Goal: Transaction & Acquisition: Book appointment/travel/reservation

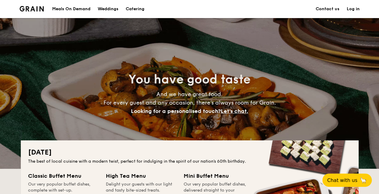
click at [135, 10] on h1 "Catering" at bounding box center [135, 9] width 19 height 18
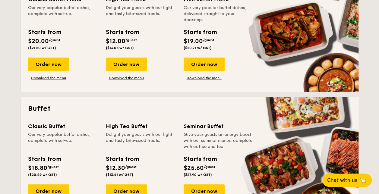
scroll to position [211, 0]
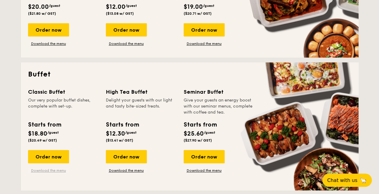
click at [49, 170] on link "Download the menu" at bounding box center [48, 170] width 41 height 5
click at [57, 158] on div "Order now" at bounding box center [48, 156] width 41 height 13
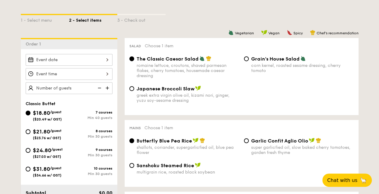
scroll to position [121, 0]
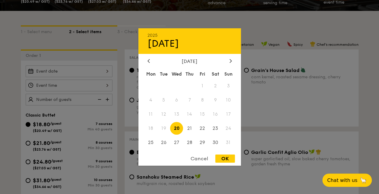
click at [99, 70] on div "2025 Aug [DATE] Tue Wed Thu Fri Sat Sun 1 2 3 4 5 6 7 8 9 10 11 12 13 14 15 16 …" at bounding box center [69, 71] width 87 height 12
click at [297, 90] on div at bounding box center [189, 97] width 379 height 194
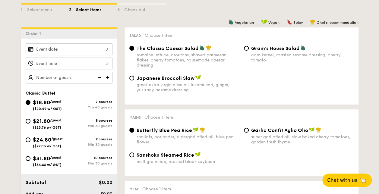
scroll to position [151, 0]
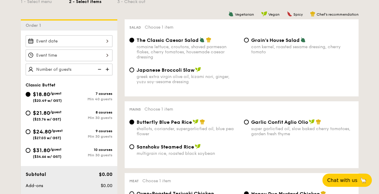
click at [79, 38] on div at bounding box center [69, 41] width 87 height 12
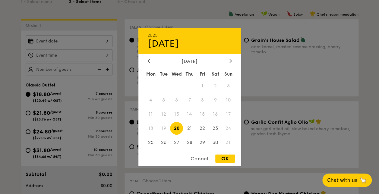
click at [228, 60] on div "[DATE]" at bounding box center [190, 62] width 84 height 6
click at [229, 63] on div at bounding box center [230, 62] width 5 height 6
click at [189, 143] on span "30" at bounding box center [189, 142] width 13 height 13
click at [227, 162] on div "OK" at bounding box center [225, 159] width 20 height 8
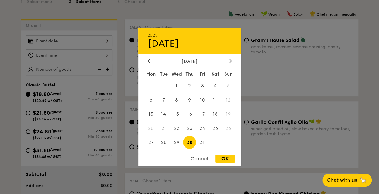
type input "[DATE]"
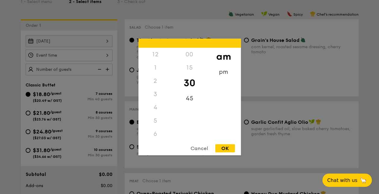
click at [75, 57] on div "12 1 2 3 4 5 6 7 8 9 10 11 00 15 30 45 am pm Cancel OK" at bounding box center [69, 55] width 87 height 12
drag, startPoint x: 161, startPoint y: 127, endPoint x: 163, endPoint y: 77, distance: 49.8
click at [163, 77] on div "12 1 2 3 4 5 6 7 8 9 10 11" at bounding box center [155, 94] width 34 height 92
drag, startPoint x: 163, startPoint y: 77, endPoint x: 187, endPoint y: 113, distance: 43.9
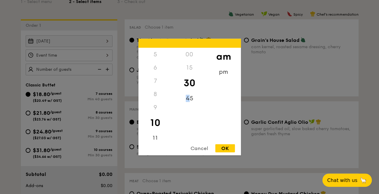
click at [187, 113] on div "00 15 30 45" at bounding box center [190, 94] width 34 height 92
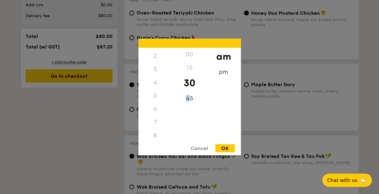
scroll to position [0, 0]
click at [156, 132] on div "6" at bounding box center [155, 134] width 34 height 13
click at [153, 134] on div "6" at bounding box center [155, 134] width 34 height 13
click at [221, 74] on div "pm" at bounding box center [224, 74] width 34 height 18
click at [155, 135] on div "6" at bounding box center [155, 137] width 34 height 18
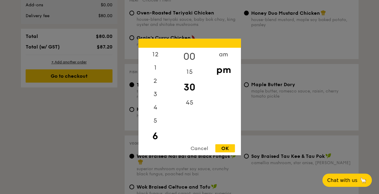
click at [189, 55] on div "00" at bounding box center [190, 57] width 34 height 18
click at [226, 150] on div "OK" at bounding box center [225, 149] width 20 height 8
type input "6:00PM"
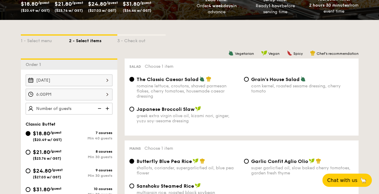
scroll to position [91, 0]
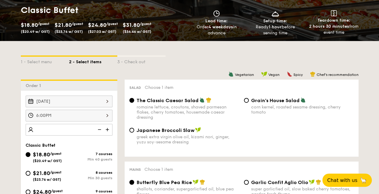
type input "6"
type input "55 guests"
click at [252, 137] on div "Japanese Broccoli Slaw greek extra virgin olive oil, kizami [PERSON_NAME], yuzu…" at bounding box center [241, 139] width 229 height 25
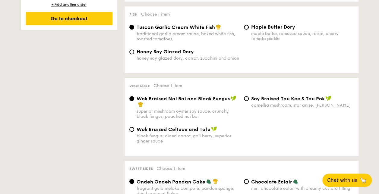
scroll to position [392, 0]
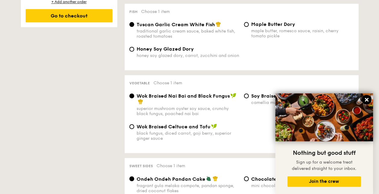
click at [365, 100] on icon at bounding box center [366, 99] width 5 height 5
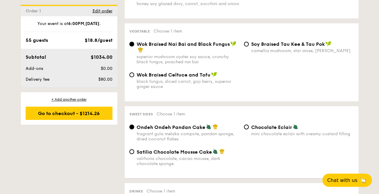
scroll to position [453, 0]
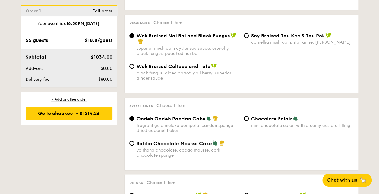
click at [273, 120] on span "Chocolate Eclair" at bounding box center [271, 119] width 41 height 6
click at [249, 120] on input "Chocolate Eclair mini chocolate eclair with creamy custard filling" at bounding box center [246, 118] width 5 height 5
radio input "true"
click at [198, 146] on span "Satilia Chocolate Mousse Cake" at bounding box center [174, 144] width 75 height 6
click at [134, 146] on input "Satilia Chocolate Mousse Cake valrhona chocolate, cacao mousse, dark chocolate …" at bounding box center [131, 143] width 5 height 5
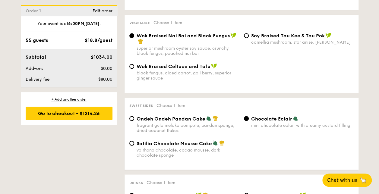
radio input "true"
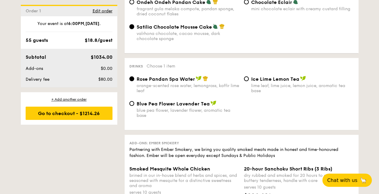
scroll to position [573, 0]
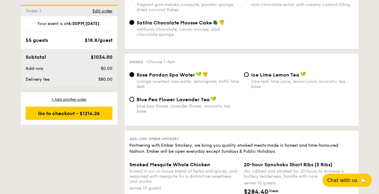
click at [281, 78] on span "Ice Lime Lemon Tea" at bounding box center [275, 75] width 48 height 6
click at [249, 77] on input "Ice Lime Lemon Tea lime leaf, lime juice, lemon juice, aromatic tea base" at bounding box center [246, 74] width 5 height 5
radio input "true"
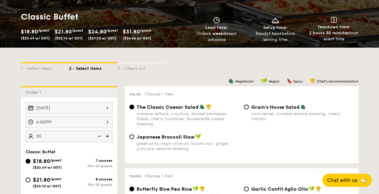
scroll to position [91, 0]
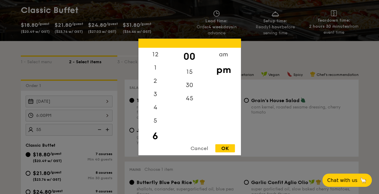
click at [50, 115] on div "6:00PM 12 1 2 3 4 5 6 7 8 9 10 11 00 15 30 45 am pm Cancel OK" at bounding box center [69, 116] width 87 height 12
click at [205, 148] on div "Cancel" at bounding box center [200, 149] width 30 height 8
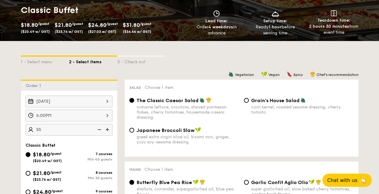
scroll to position [0, 0]
